Goal: Task Accomplishment & Management: Manage account settings

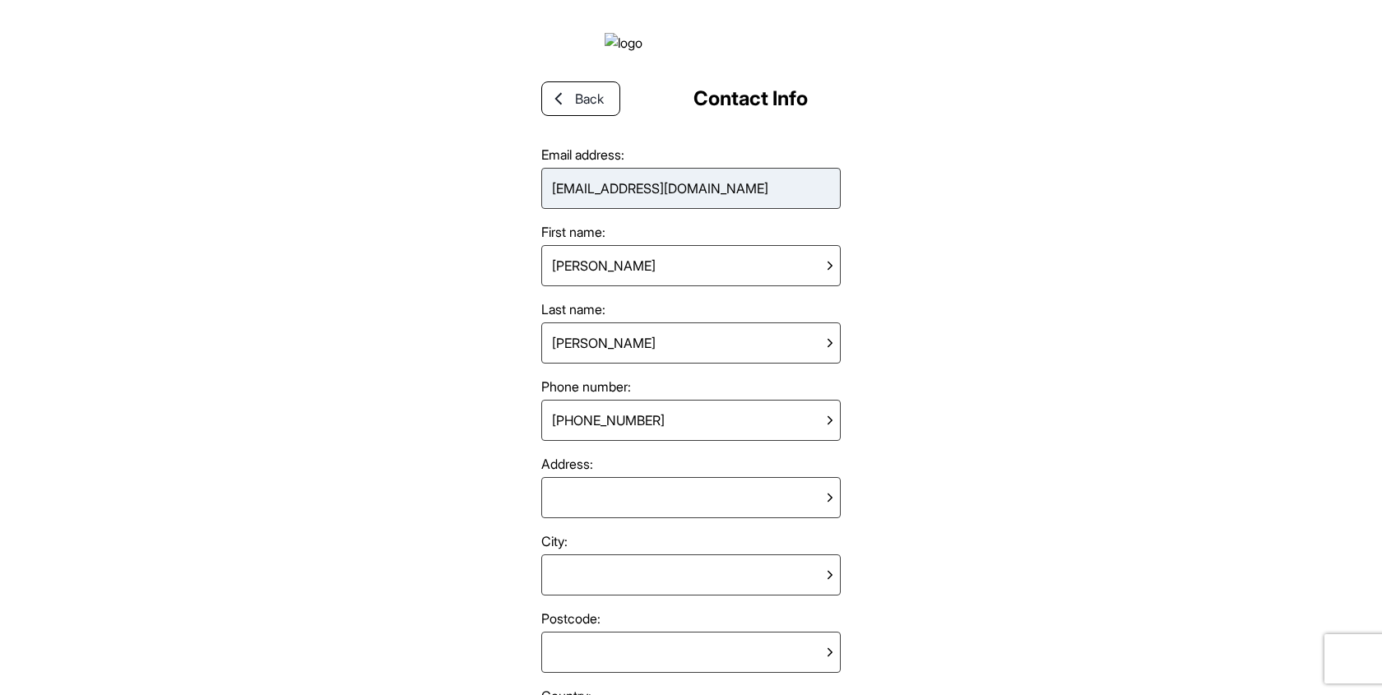
click at [671, 197] on div "appreview@schmodel.com" at bounding box center [661, 188] width 230 height 33
click at [720, 197] on div "appreview@schmodel.com" at bounding box center [691, 188] width 300 height 41
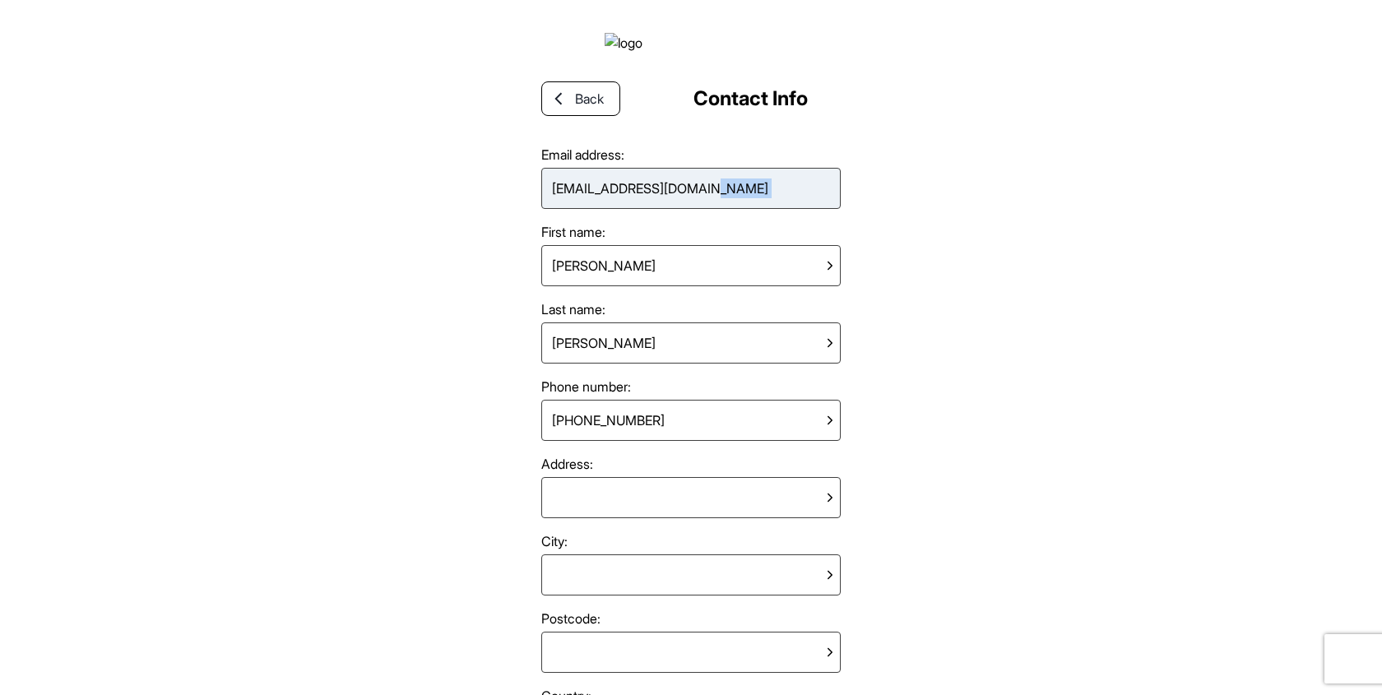
click at [750, 197] on div "appreview@schmodel.com" at bounding box center [691, 188] width 300 height 41
click at [834, 197] on div "appreview@schmodel.com" at bounding box center [691, 188] width 300 height 41
click at [908, 272] on div "Back Contact Info Email address: appreview@schmodel.com First name: Francesca L…" at bounding box center [691, 347] width 1382 height 695
click at [775, 209] on div "appreview@schmodel.com" at bounding box center [691, 188] width 300 height 41
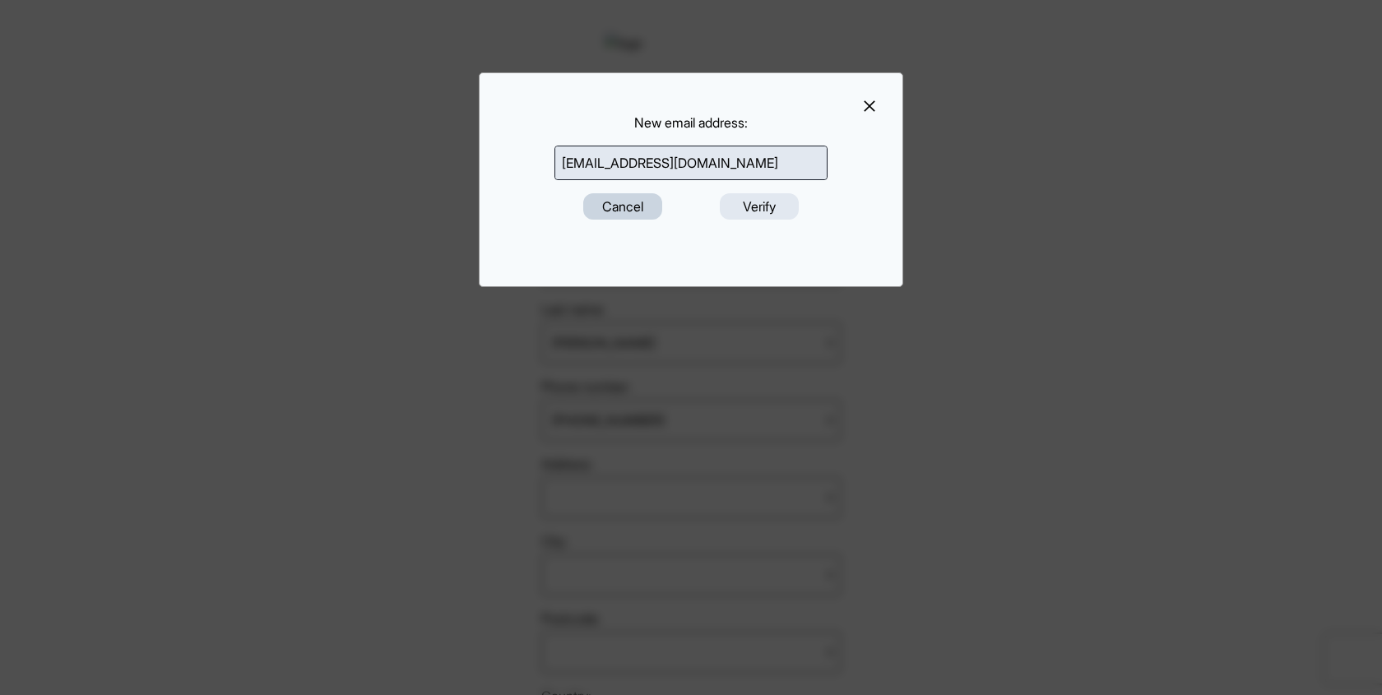
click at [616, 207] on button "Cancel" at bounding box center [622, 206] width 79 height 26
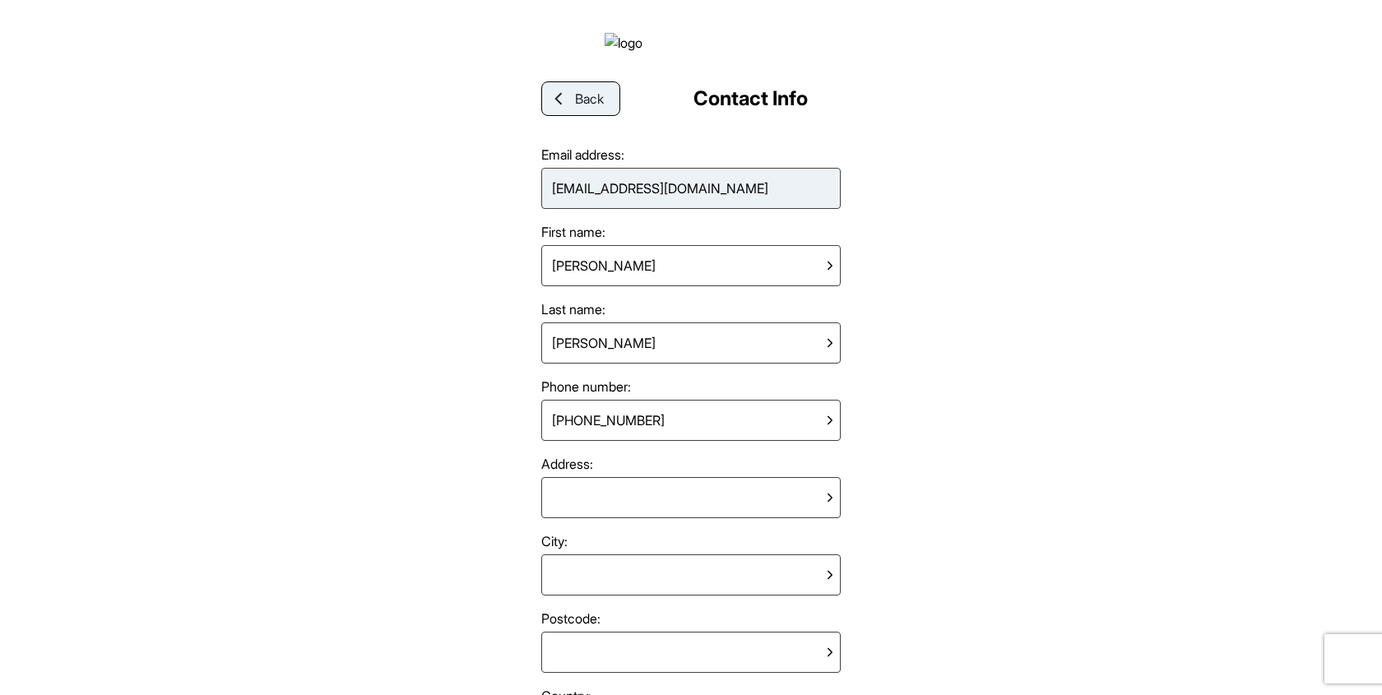
click at [550, 116] on link "Back" at bounding box center [580, 98] width 79 height 35
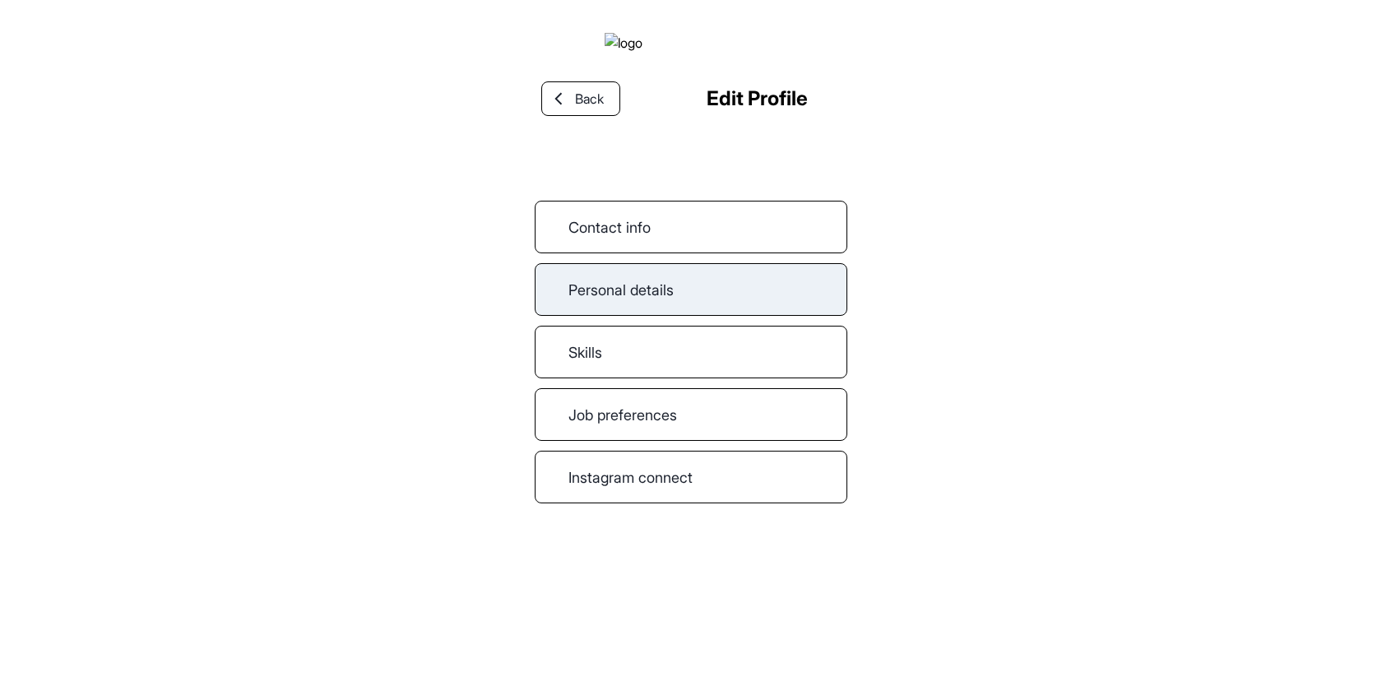
click at [646, 311] on div "Personal details" at bounding box center [691, 289] width 313 height 53
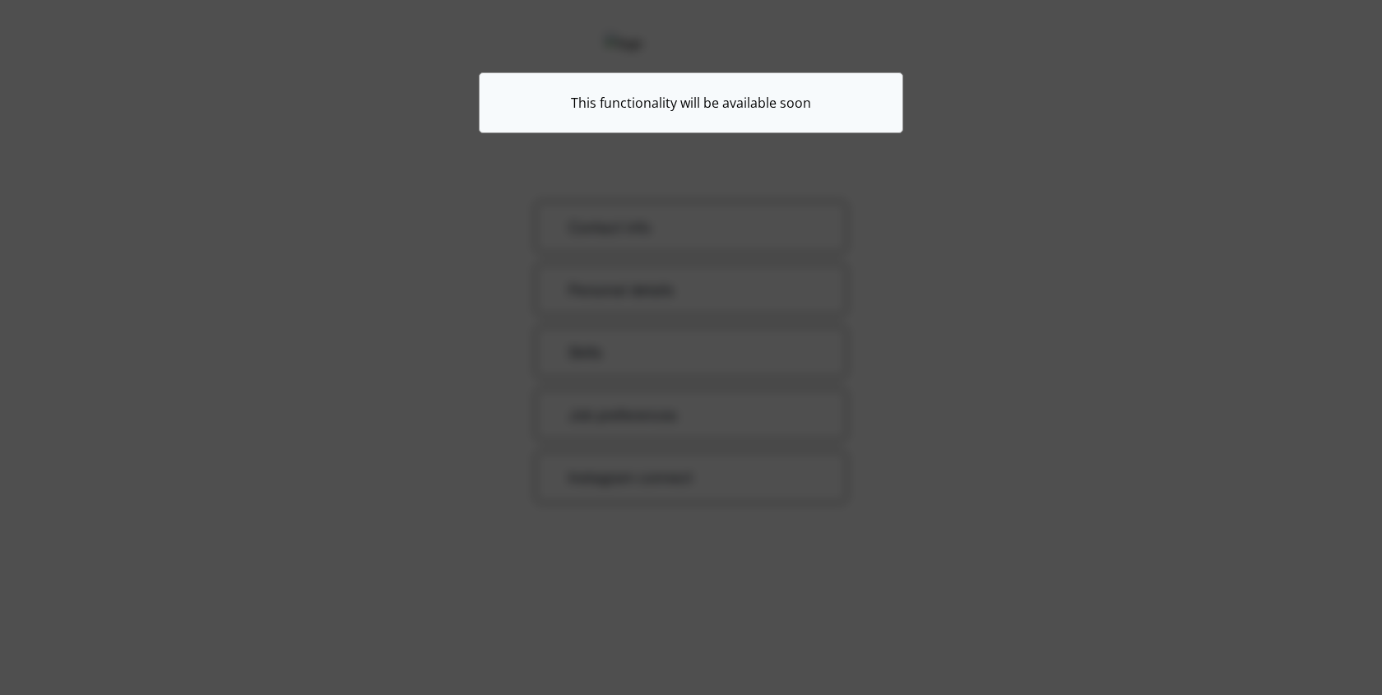
click at [616, 154] on div "This functionality will be available soon" at bounding box center [691, 347] width 1382 height 695
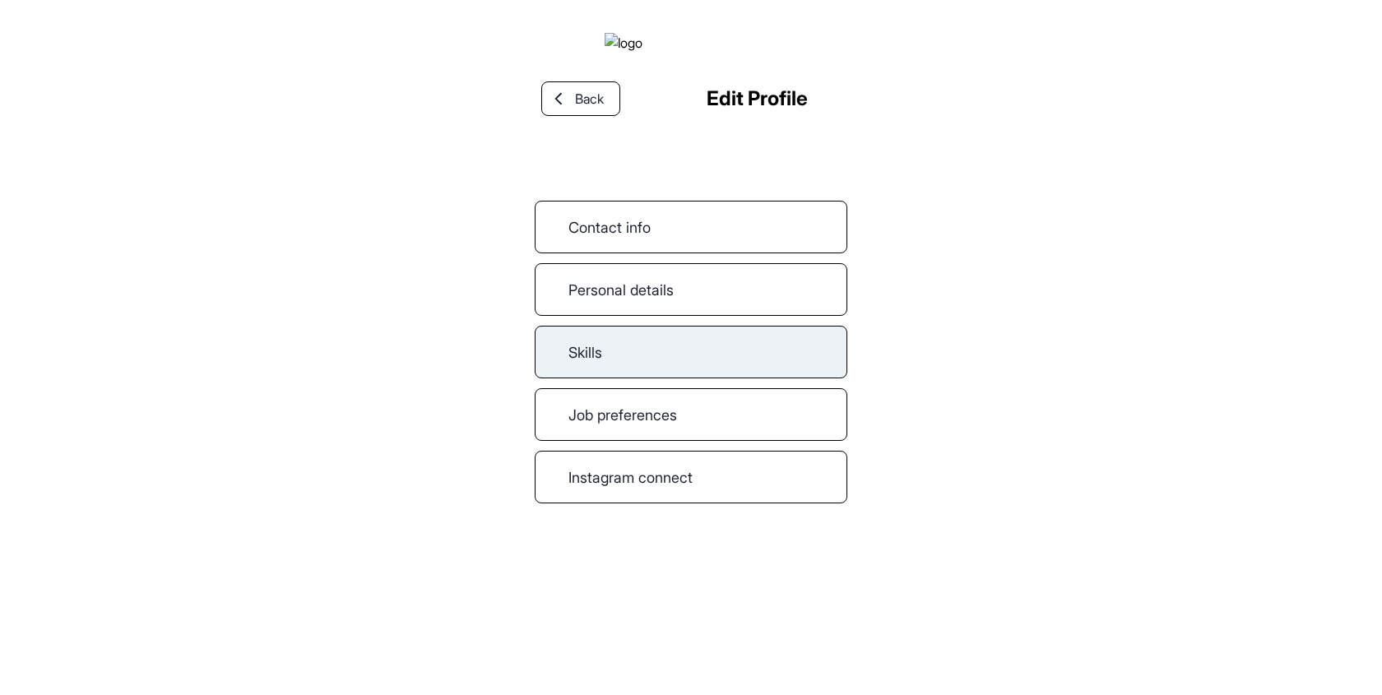
click at [580, 373] on link "Skills" at bounding box center [691, 352] width 313 height 53
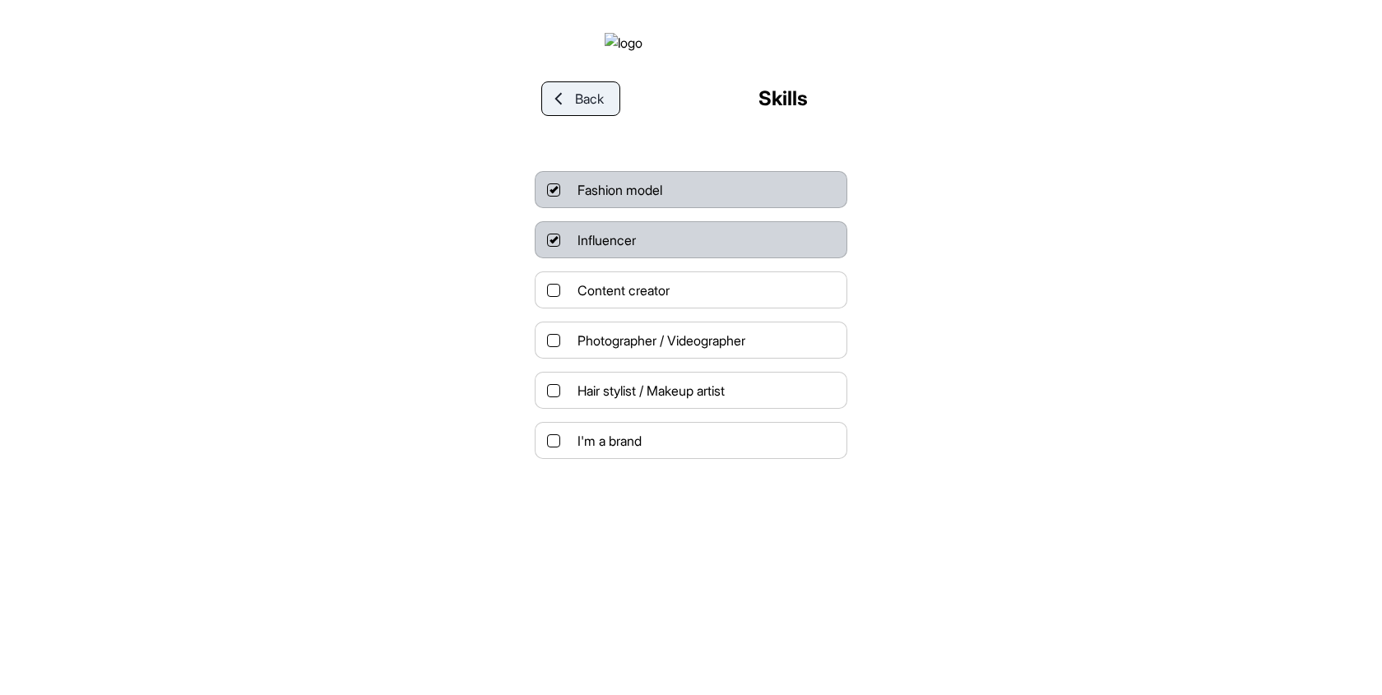
click at [582, 109] on span "Back" at bounding box center [589, 99] width 29 height 20
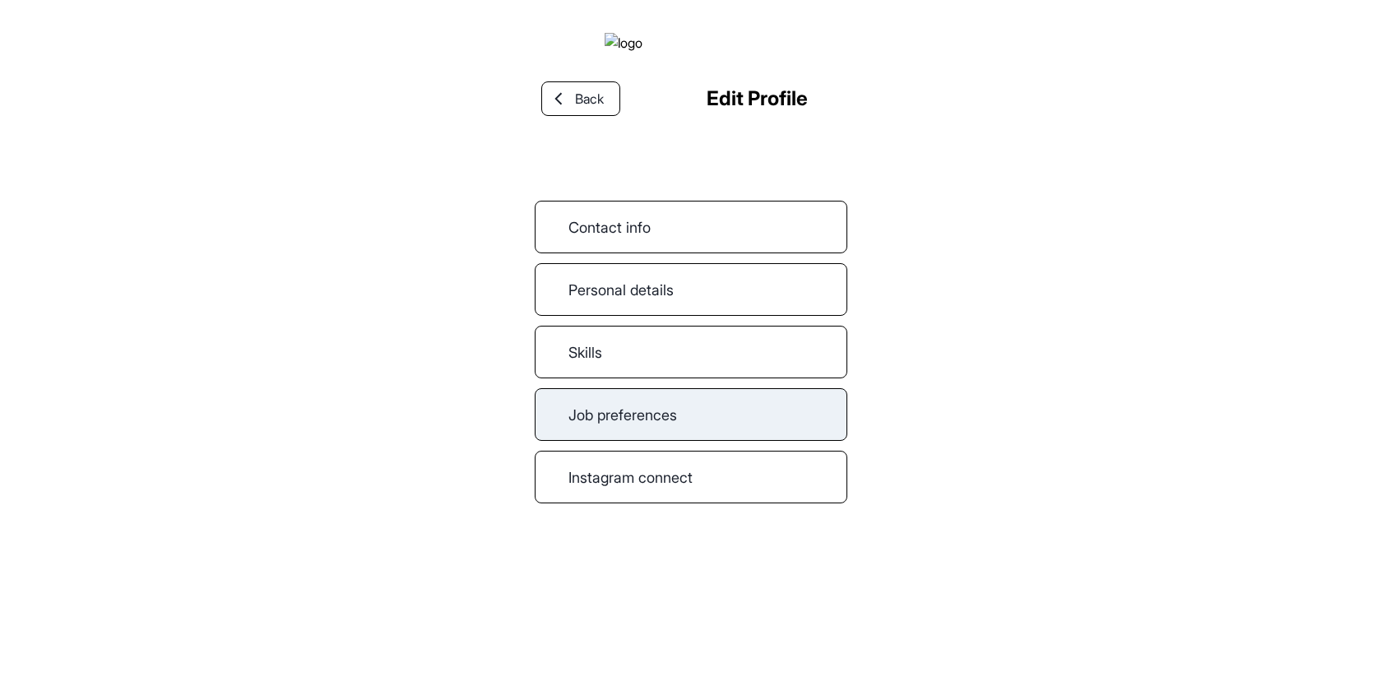
click at [690, 441] on div "Job preferences" at bounding box center [691, 414] width 313 height 53
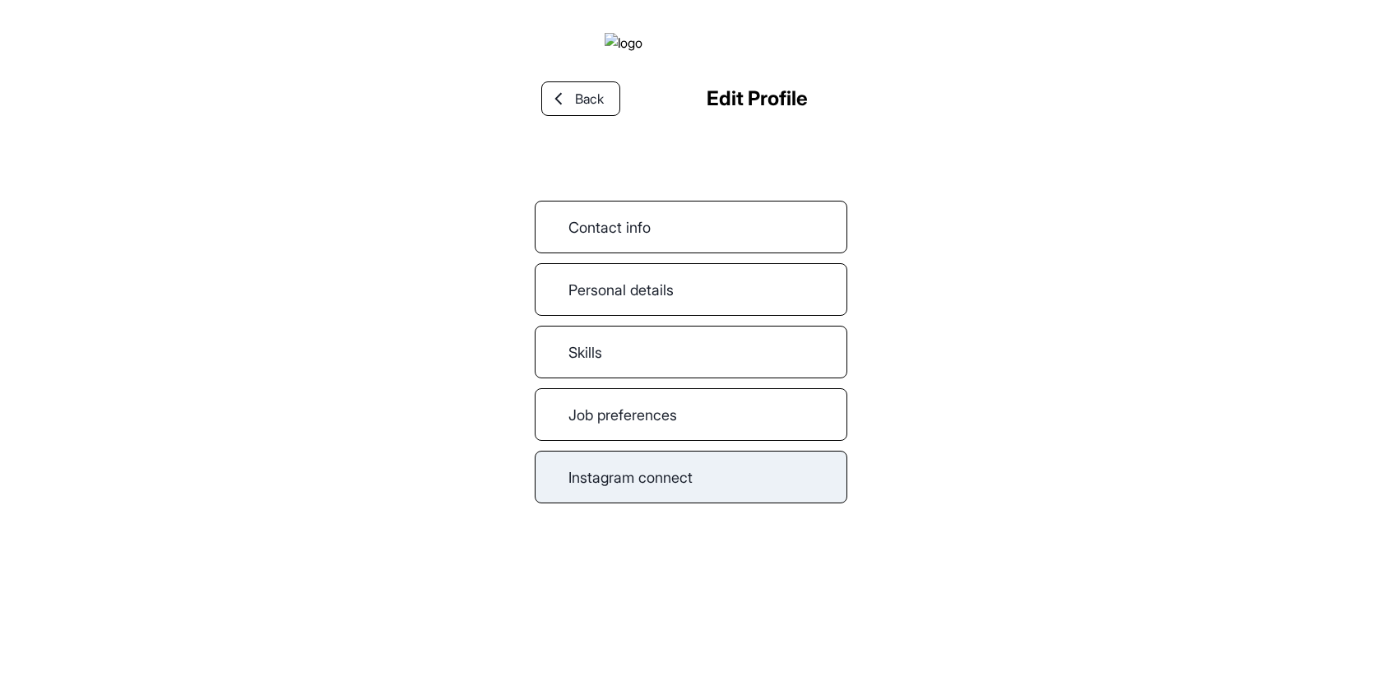
click at [653, 504] on link "Instagram connect" at bounding box center [691, 477] width 313 height 53
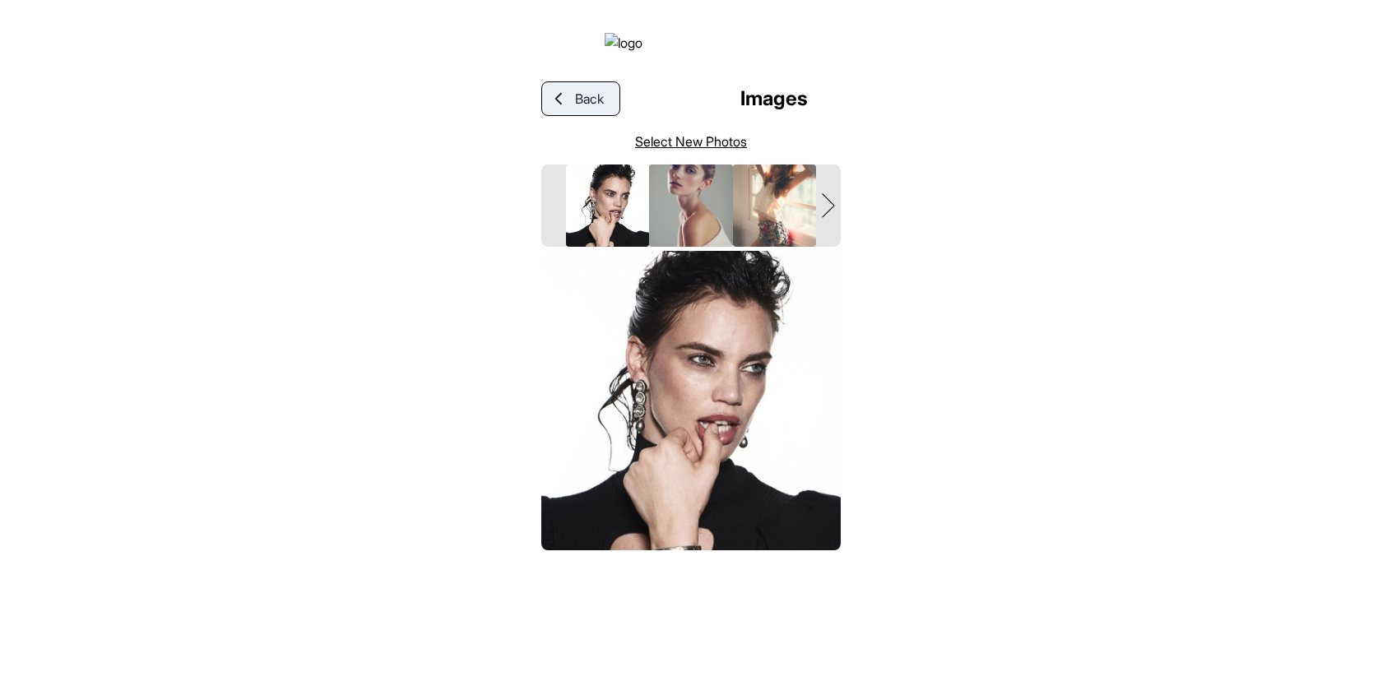
click at [578, 105] on link "Back" at bounding box center [580, 98] width 79 height 35
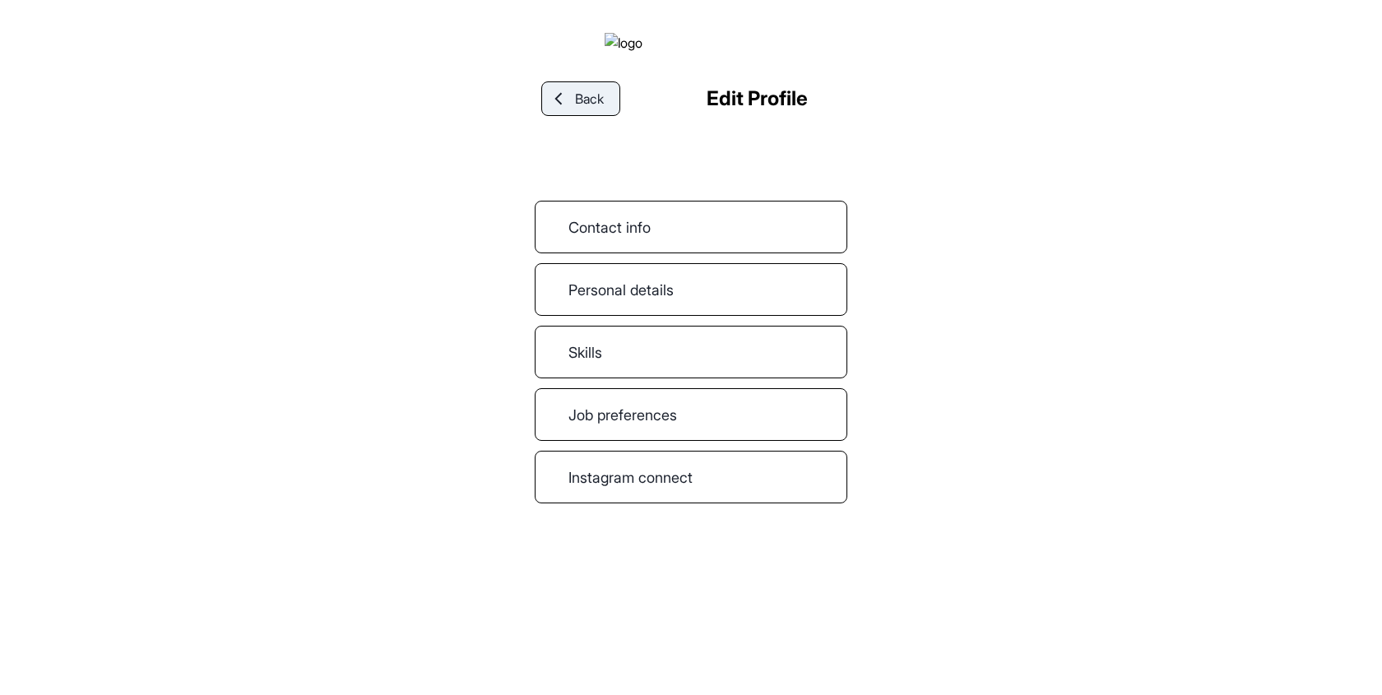
click at [566, 116] on link "Back" at bounding box center [580, 98] width 79 height 35
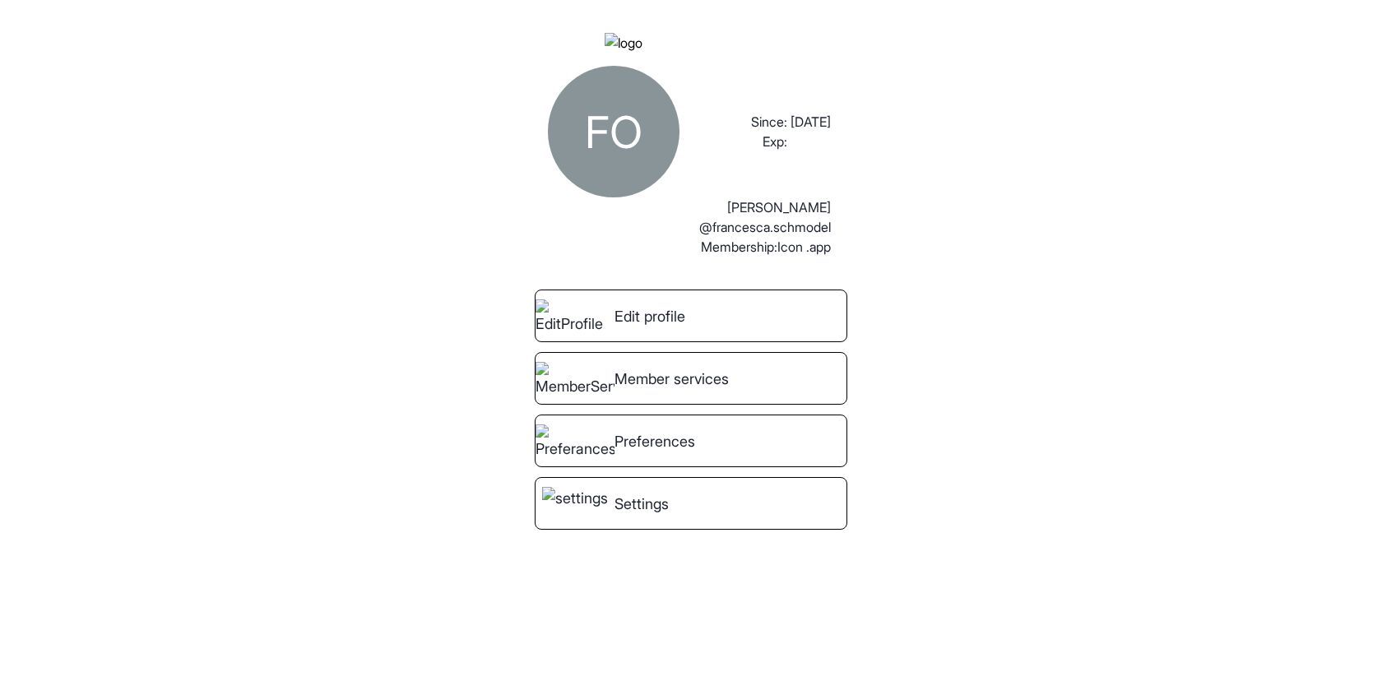
drag, startPoint x: 688, startPoint y: 234, endPoint x: 973, endPoint y: 235, distance: 284.7
click at [973, 235] on div "FO Since: Exp: [DATE] [PERSON_NAME] @[PERSON_NAME].schmodel Membership: Icon .a…" at bounding box center [691, 347] width 1382 height 695
